Goal: Register for event/course

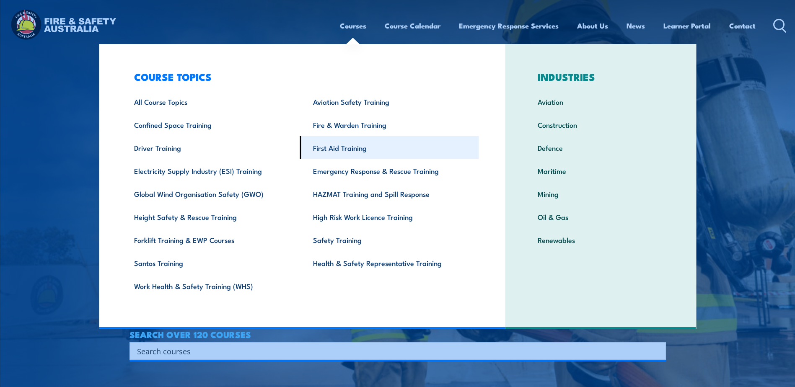
click at [338, 147] on link "First Aid Training" at bounding box center [389, 147] width 179 height 23
click at [345, 150] on link "First Aid Training" at bounding box center [389, 147] width 179 height 23
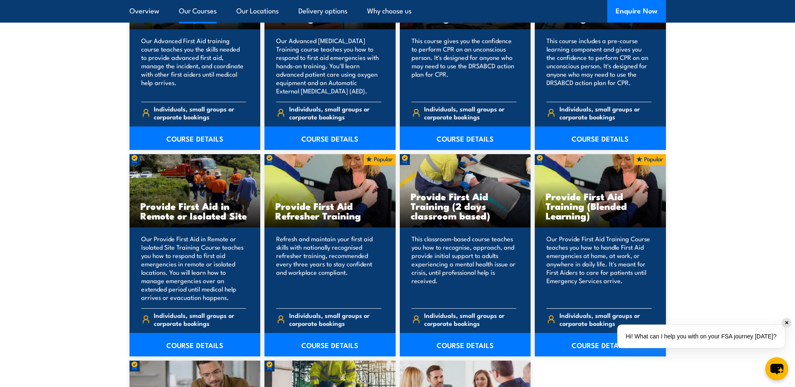
scroll to position [1173, 0]
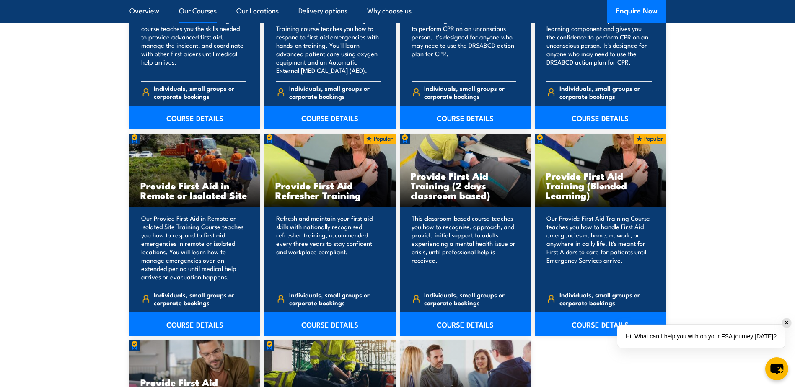
click at [597, 324] on link "COURSE DETAILS" at bounding box center [599, 323] width 131 height 23
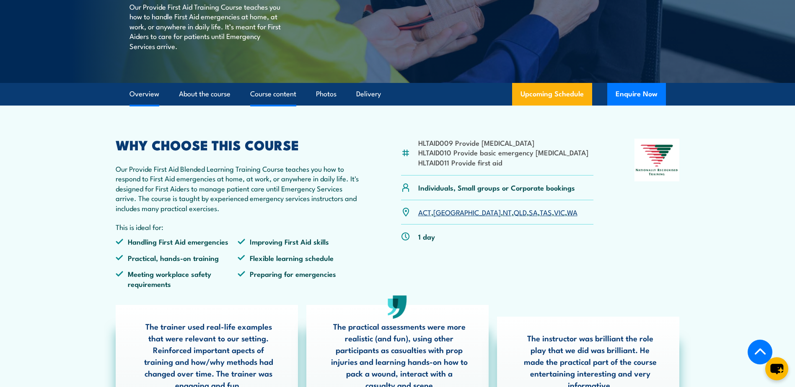
scroll to position [209, 0]
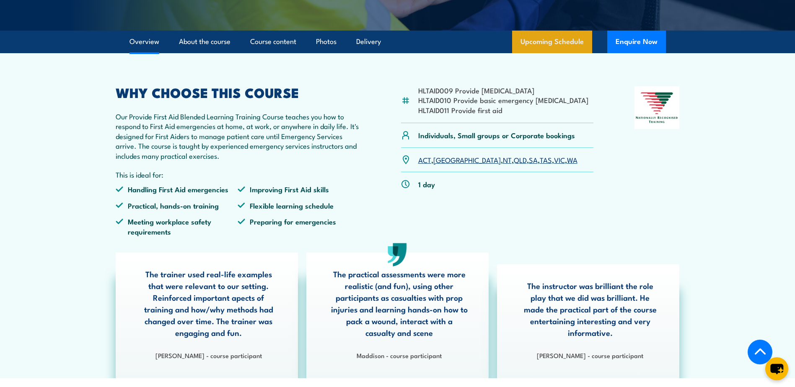
click at [564, 53] on link "Upcoming Schedule" at bounding box center [552, 42] width 80 height 23
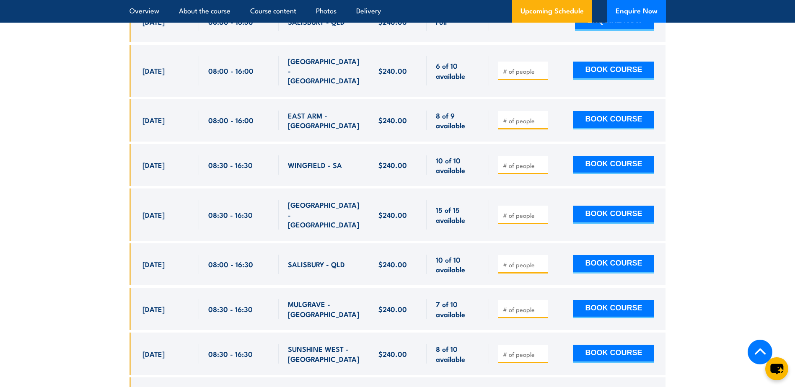
scroll to position [2205, 0]
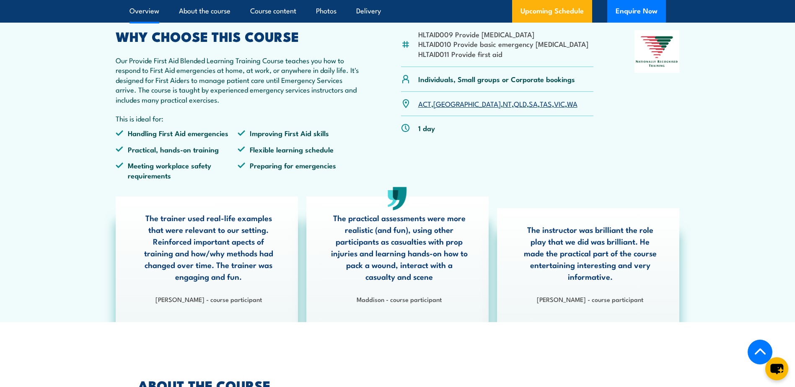
scroll to position [209, 0]
